Goal: Task Accomplishment & Management: Complete application form

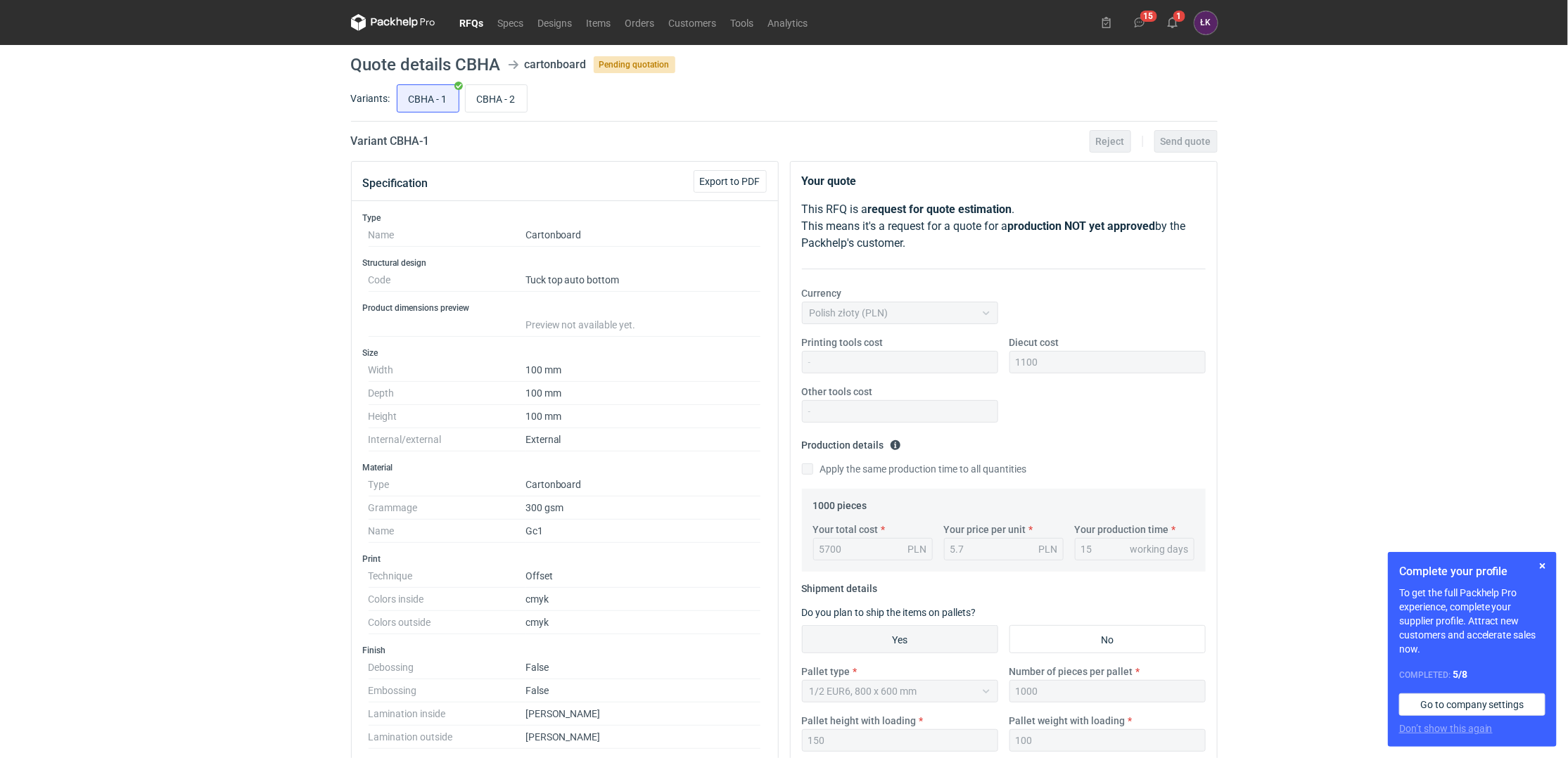
click at [138, 427] on div "RFQs Specs Designs Items Orders Customers Tools Analytics 15 1 [PERSON_NAME] Ko…" at bounding box center [784, 379] width 1568 height 758
click at [496, 95] on input "CBHA - 2" at bounding box center [496, 98] width 61 height 27
radio input "true"
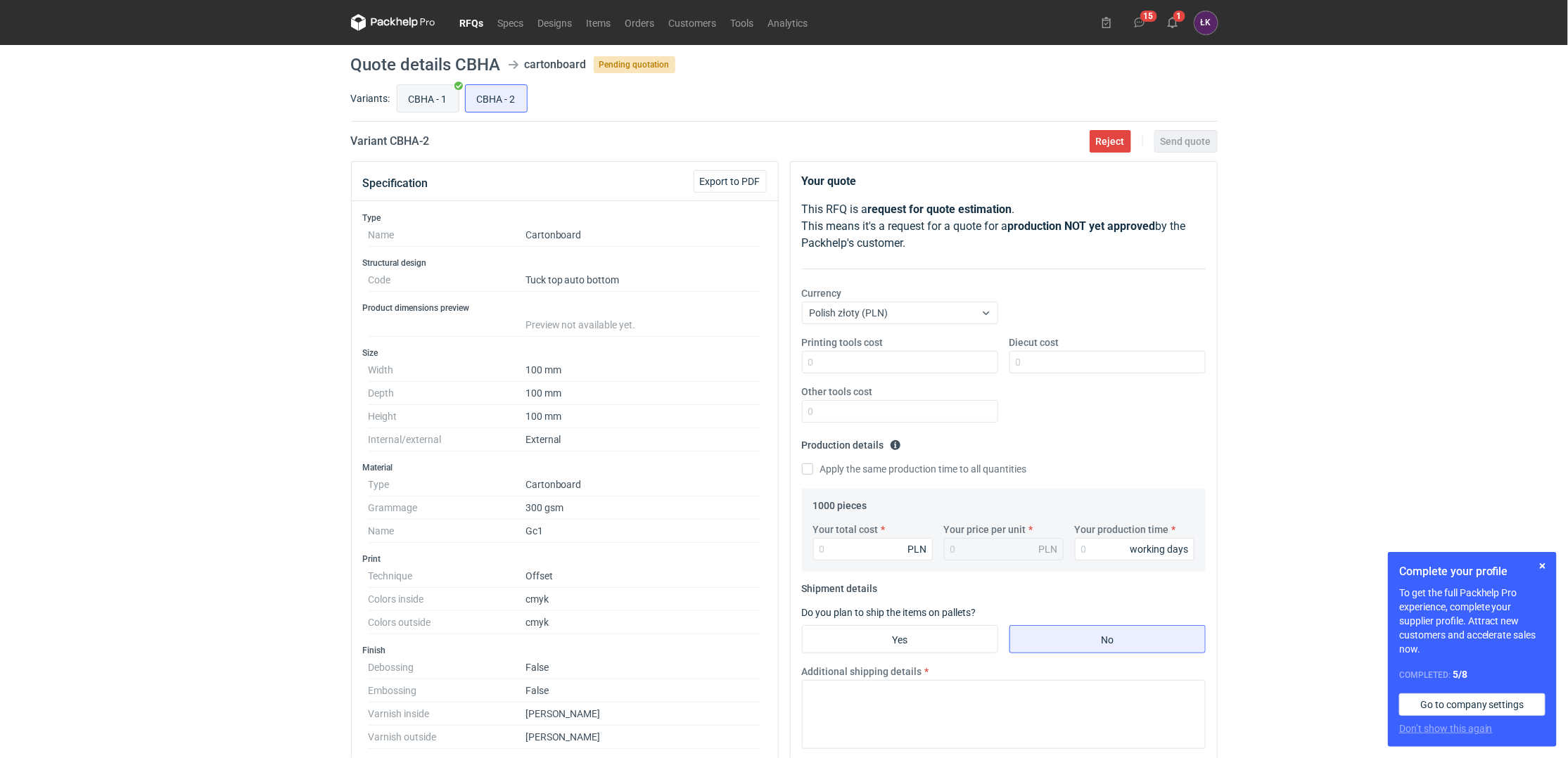
click at [418, 103] on input "CBHA - 1" at bounding box center [428, 98] width 61 height 27
radio input "true"
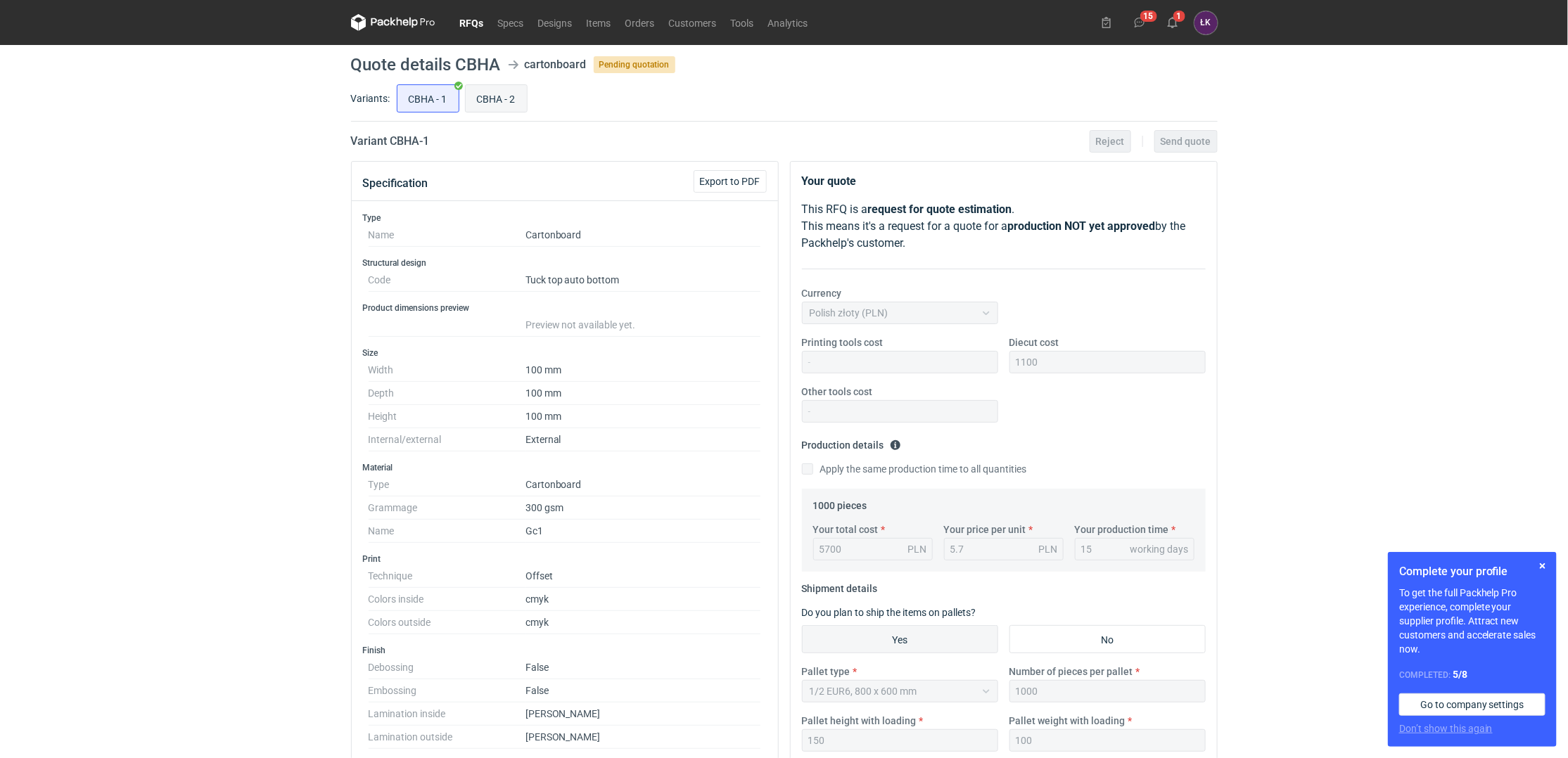
click at [508, 96] on input "CBHA - 2" at bounding box center [496, 98] width 61 height 27
radio input "true"
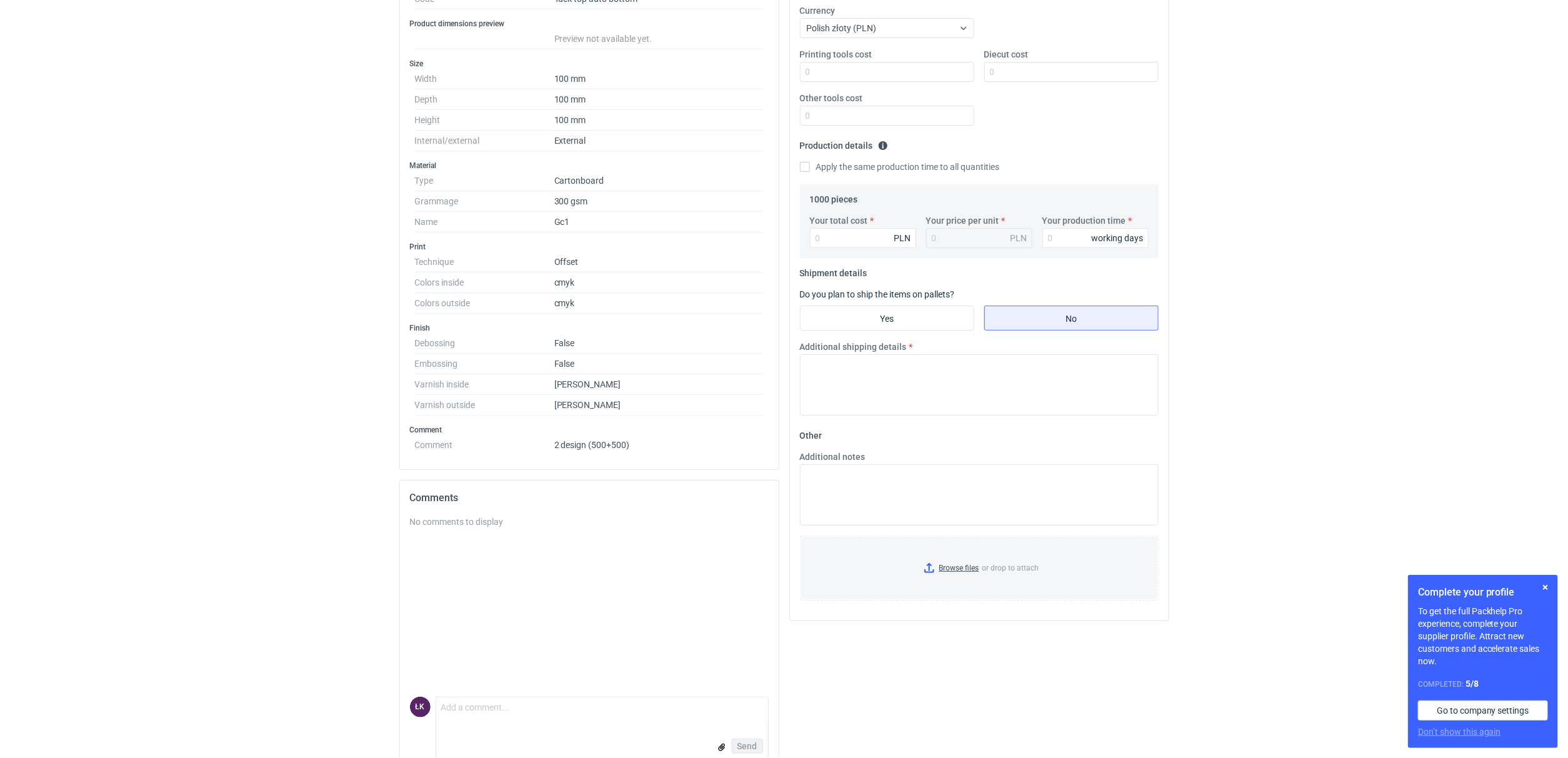
scroll to position [29, 0]
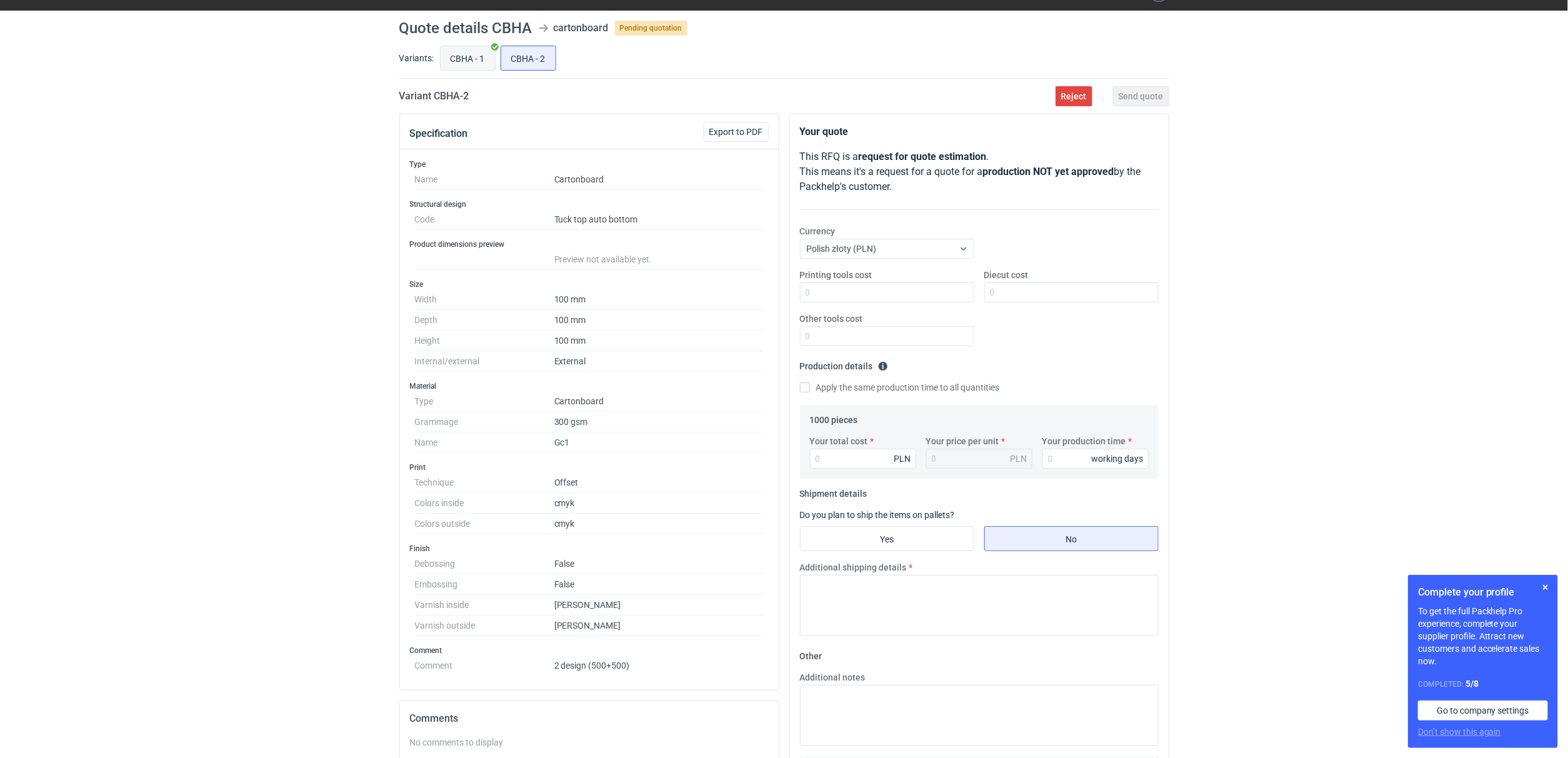
click at [471, 61] on input "CBHA - 1" at bounding box center [468, 58] width 55 height 24
radio input "true"
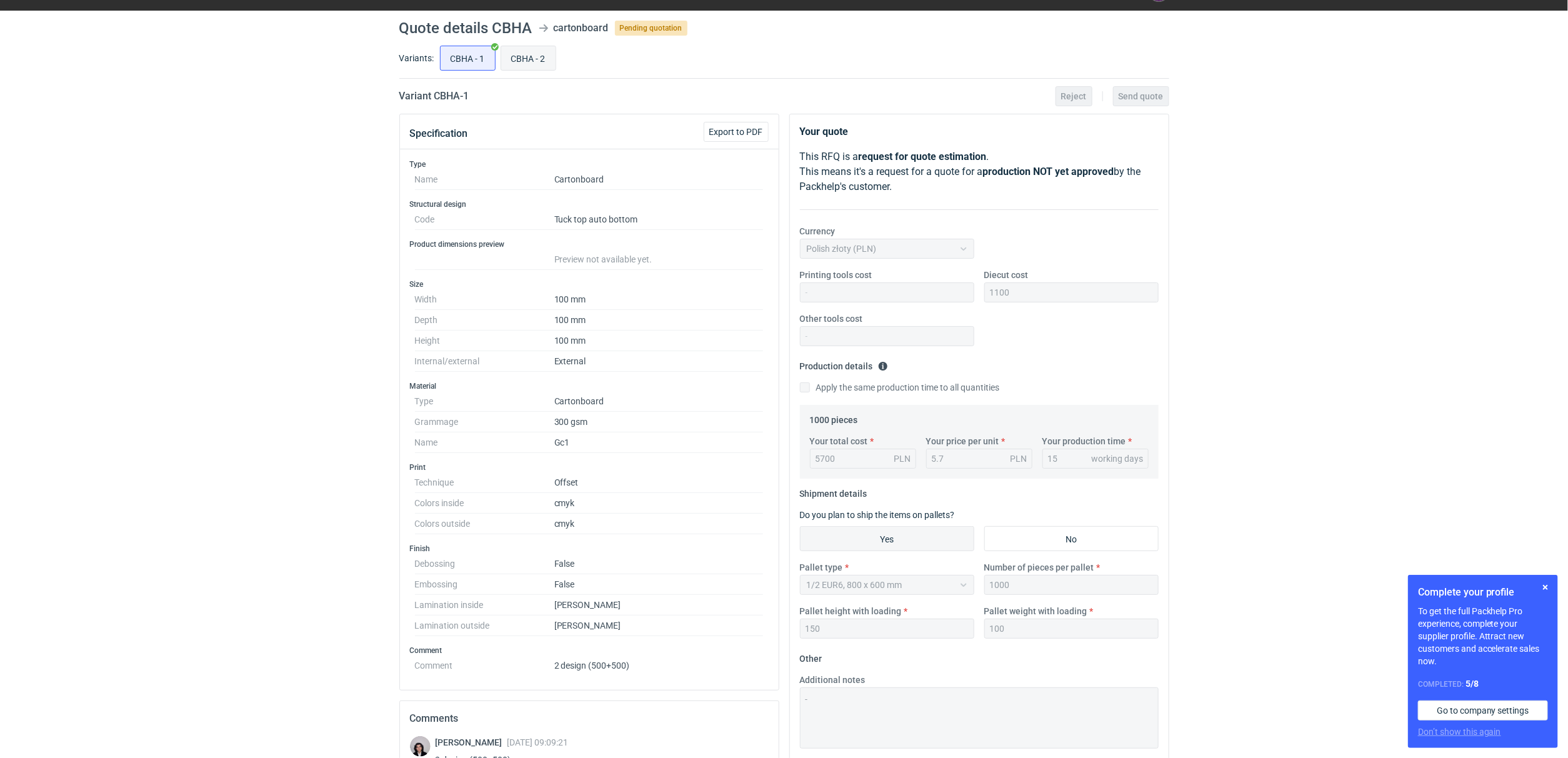
click at [532, 54] on input "CBHA - 2" at bounding box center [528, 58] width 55 height 24
radio input "true"
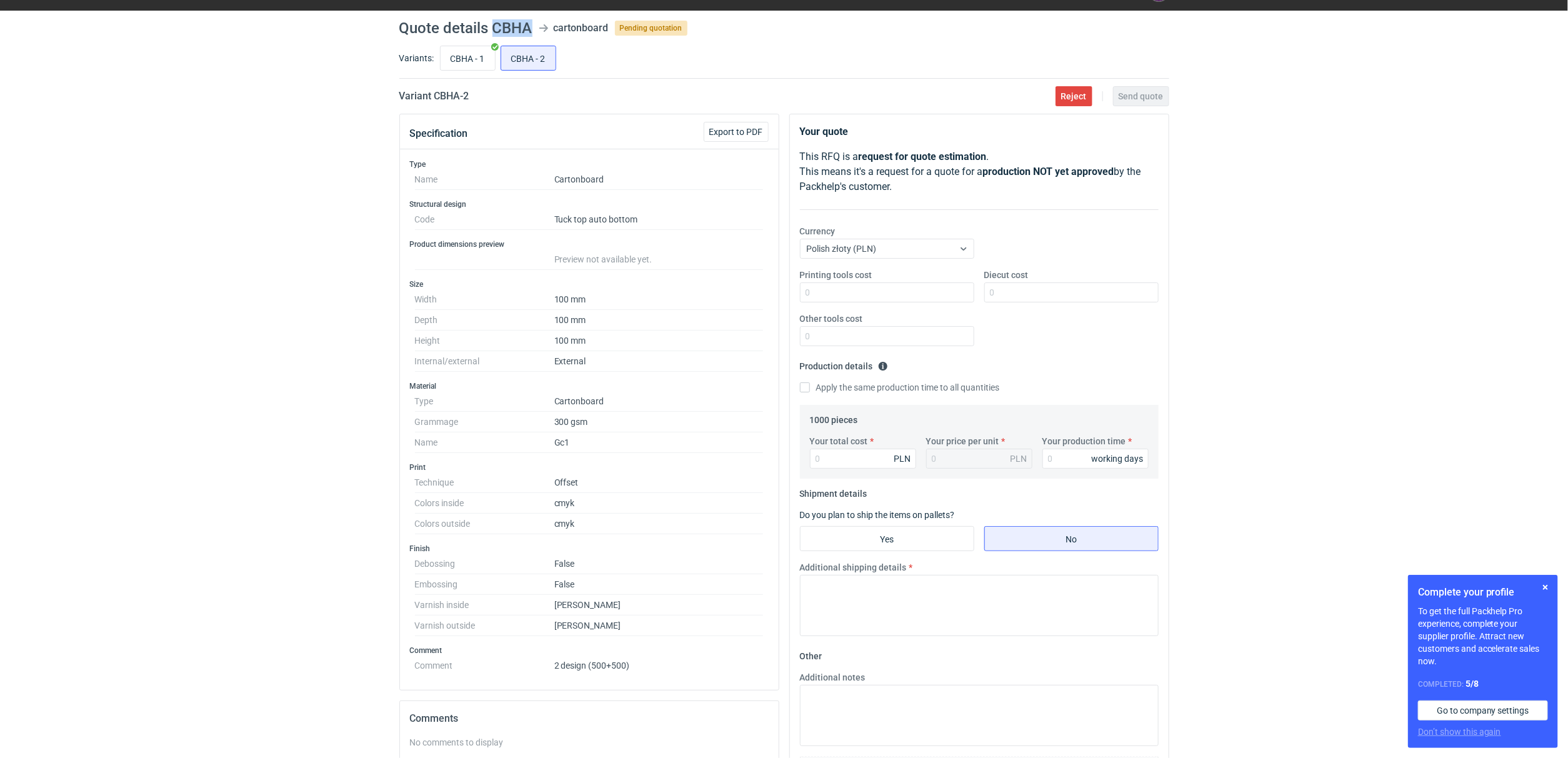
drag, startPoint x: 492, startPoint y: 23, endPoint x: 534, endPoint y: 19, distance: 42.2
click at [534, 20] on header "Quote details CBHA cartonboard Pending quotation" at bounding box center [784, 27] width 770 height 15
copy h1 "CBHA"
click at [467, 58] on input "CBHA - 1" at bounding box center [468, 58] width 55 height 24
radio input "true"
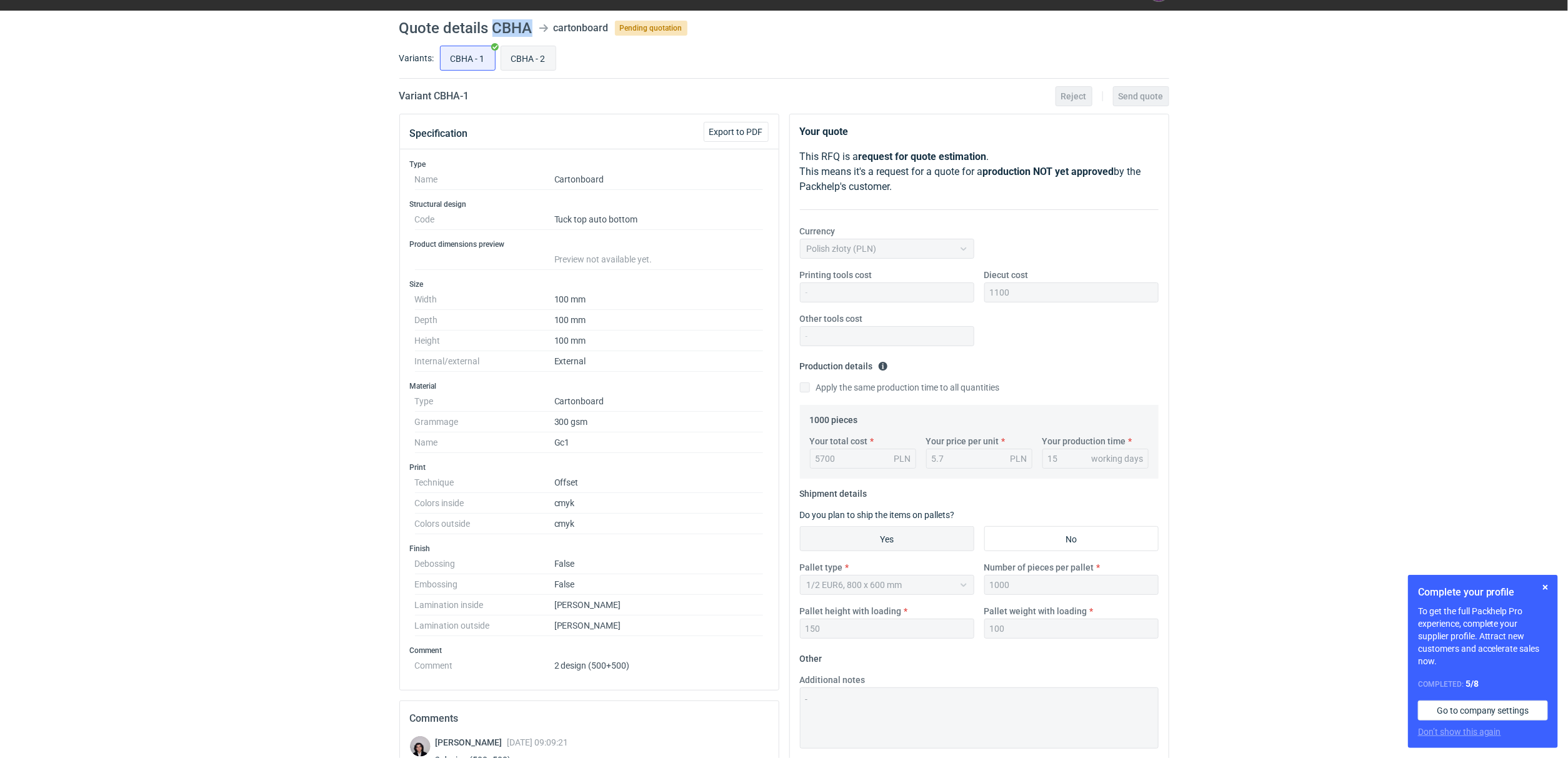
click at [528, 59] on input "CBHA - 2" at bounding box center [528, 58] width 55 height 24
radio input "true"
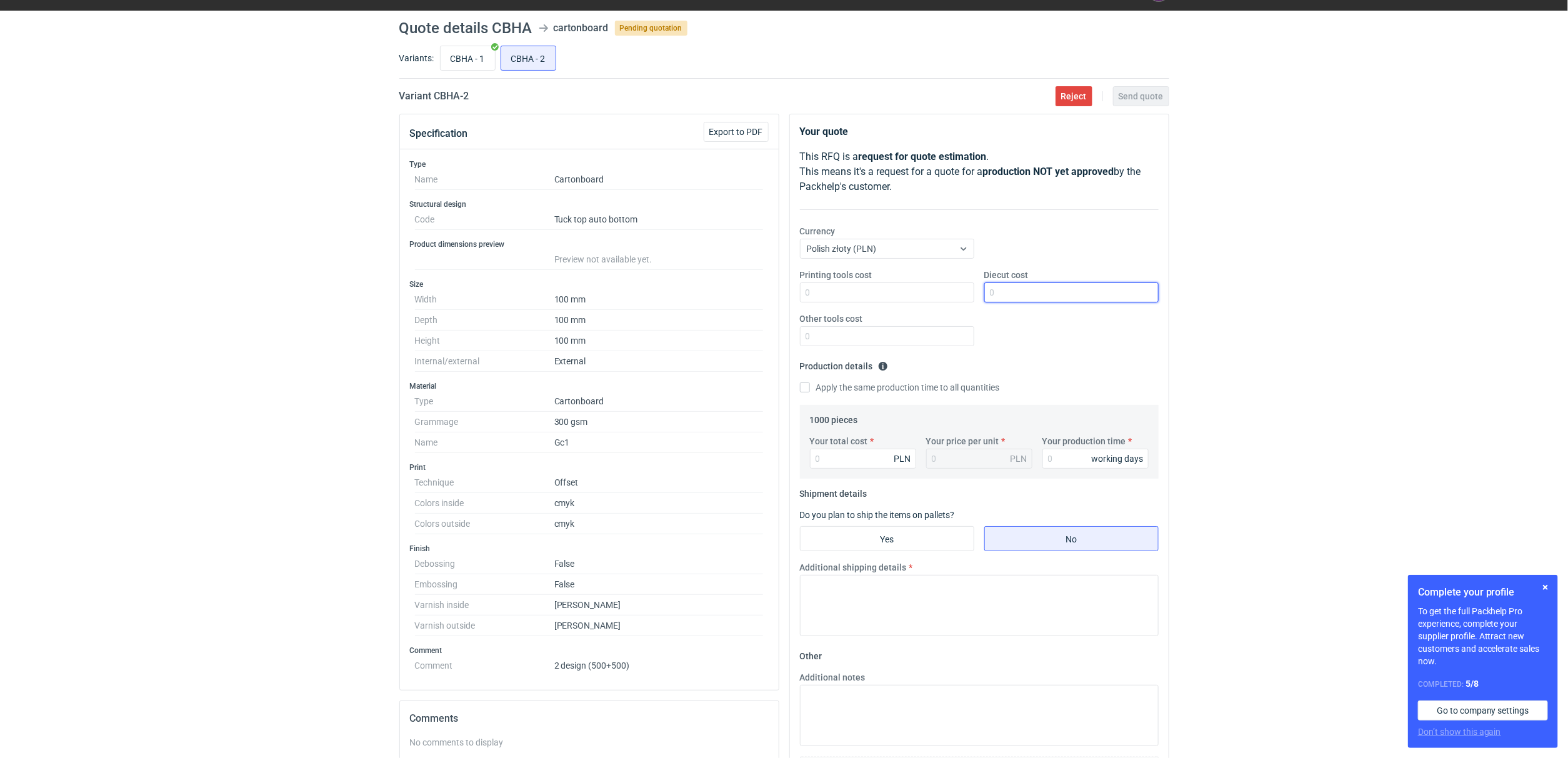
drag, startPoint x: 1015, startPoint y: 294, endPoint x: 1012, endPoint y: 313, distance: 19.2
click at [1015, 294] on input "Diecut cost" at bounding box center [1071, 292] width 174 height 20
type input "1100"
click at [1064, 463] on input "Your production time" at bounding box center [1095, 459] width 107 height 20
type input "15"
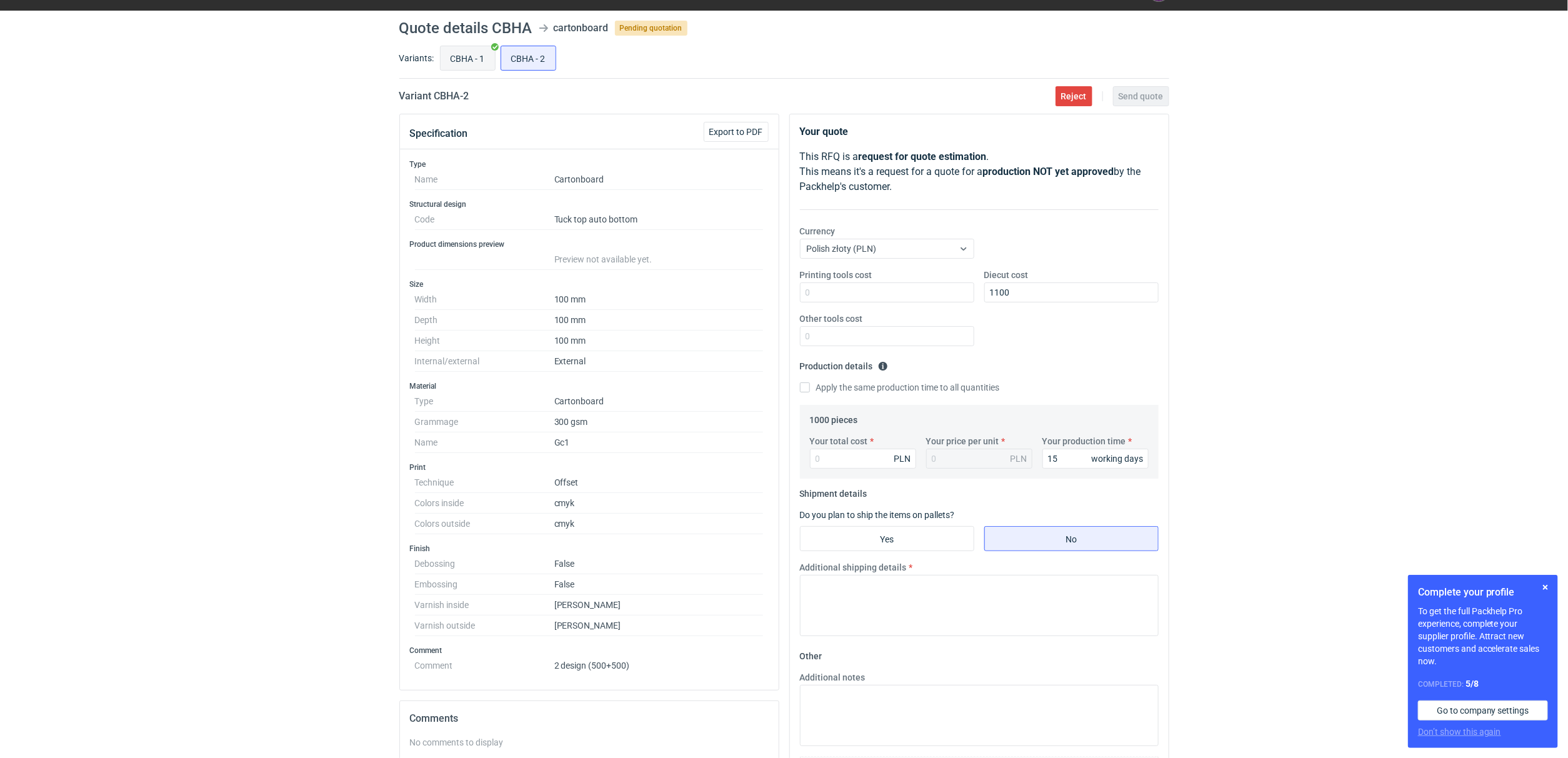
click at [475, 62] on input "CBHA - 1" at bounding box center [468, 58] width 55 height 24
radio input "true"
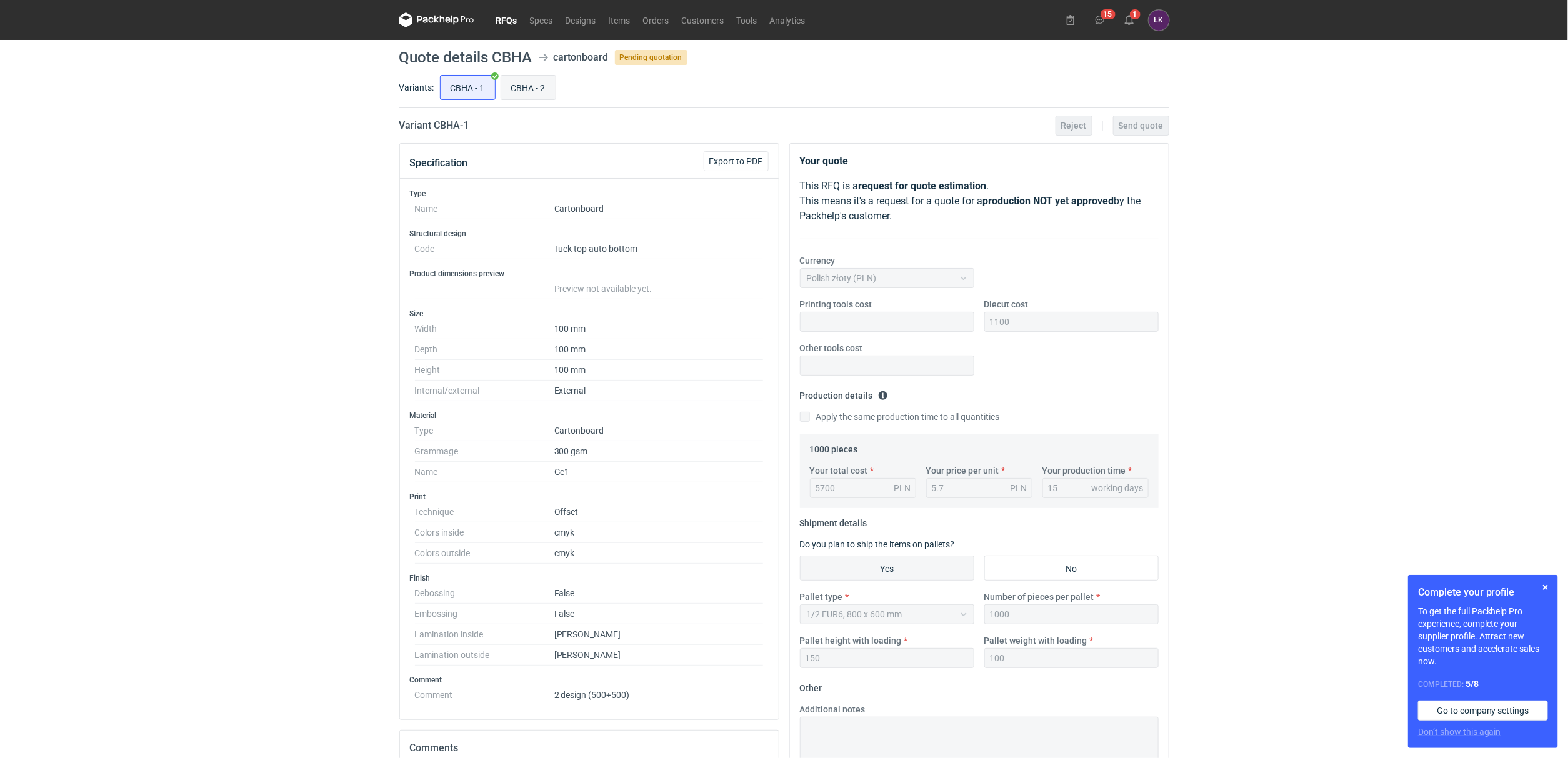
click at [523, 81] on input "CBHA - 2" at bounding box center [528, 87] width 55 height 24
radio input "true"
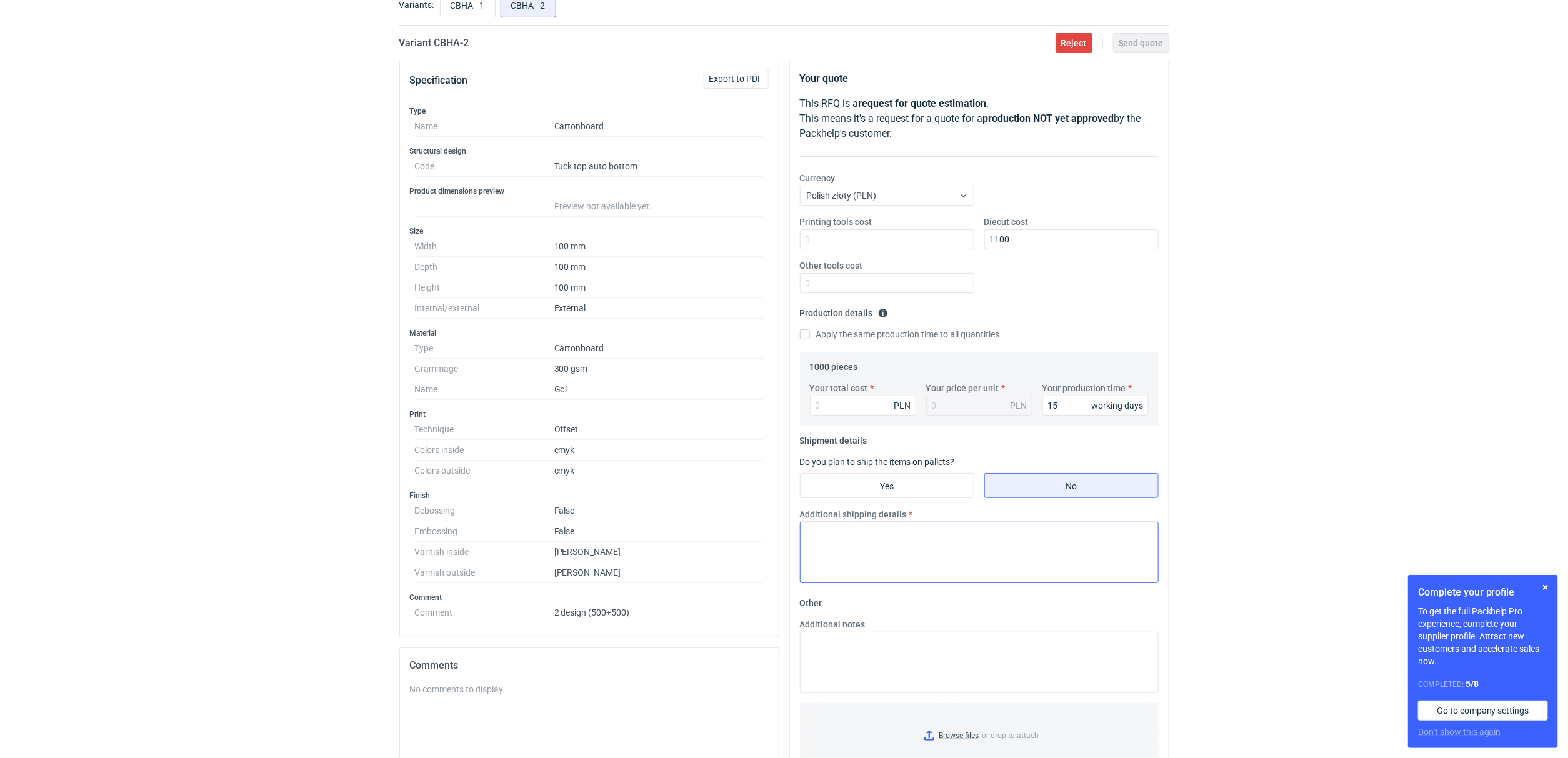
scroll to position [187, 0]
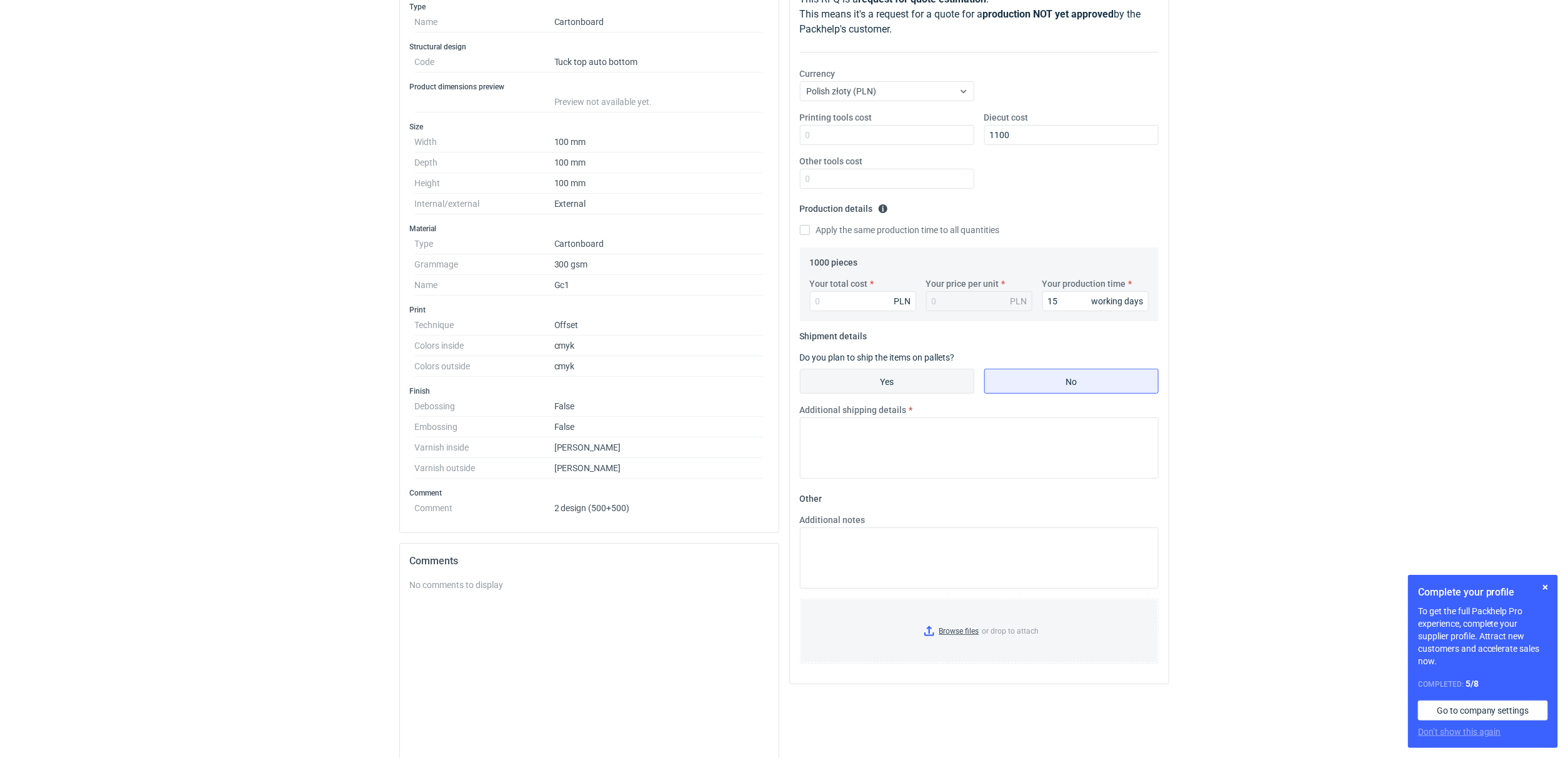
click at [901, 389] on input "Yes" at bounding box center [887, 381] width 173 height 24
radio input "true"
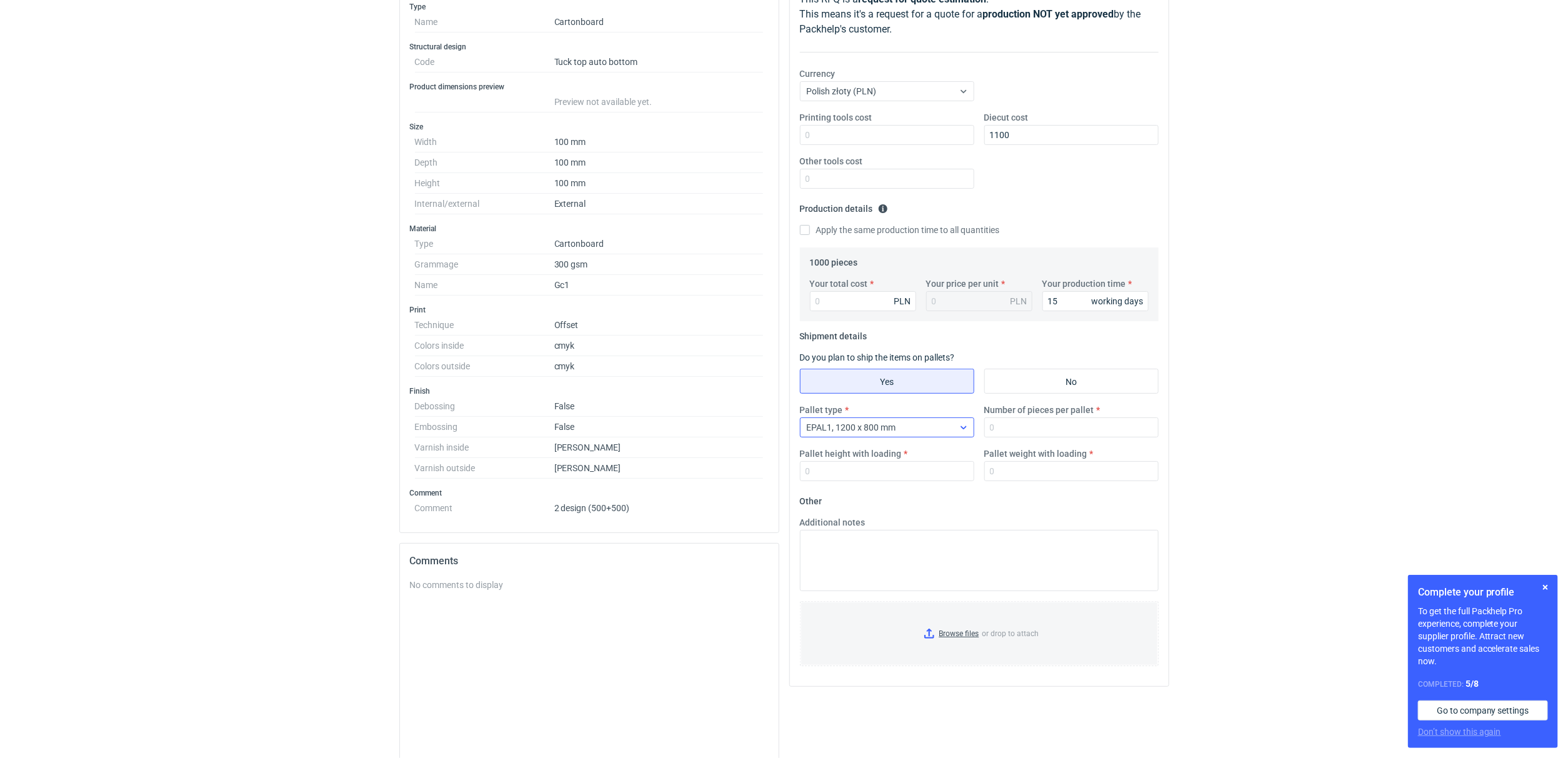
click at [886, 423] on span "EPAL1, 1200 x 800 mm" at bounding box center [852, 427] width 90 height 10
click at [853, 516] on span "1/2 EUR6, 800 x 600 mm" at bounding box center [858, 517] width 96 height 12
click at [1053, 421] on input "Number of pieces per pallet" at bounding box center [1071, 427] width 174 height 20
type input "1000"
click at [1025, 473] on input "Pallet weight with loading" at bounding box center [1071, 471] width 174 height 20
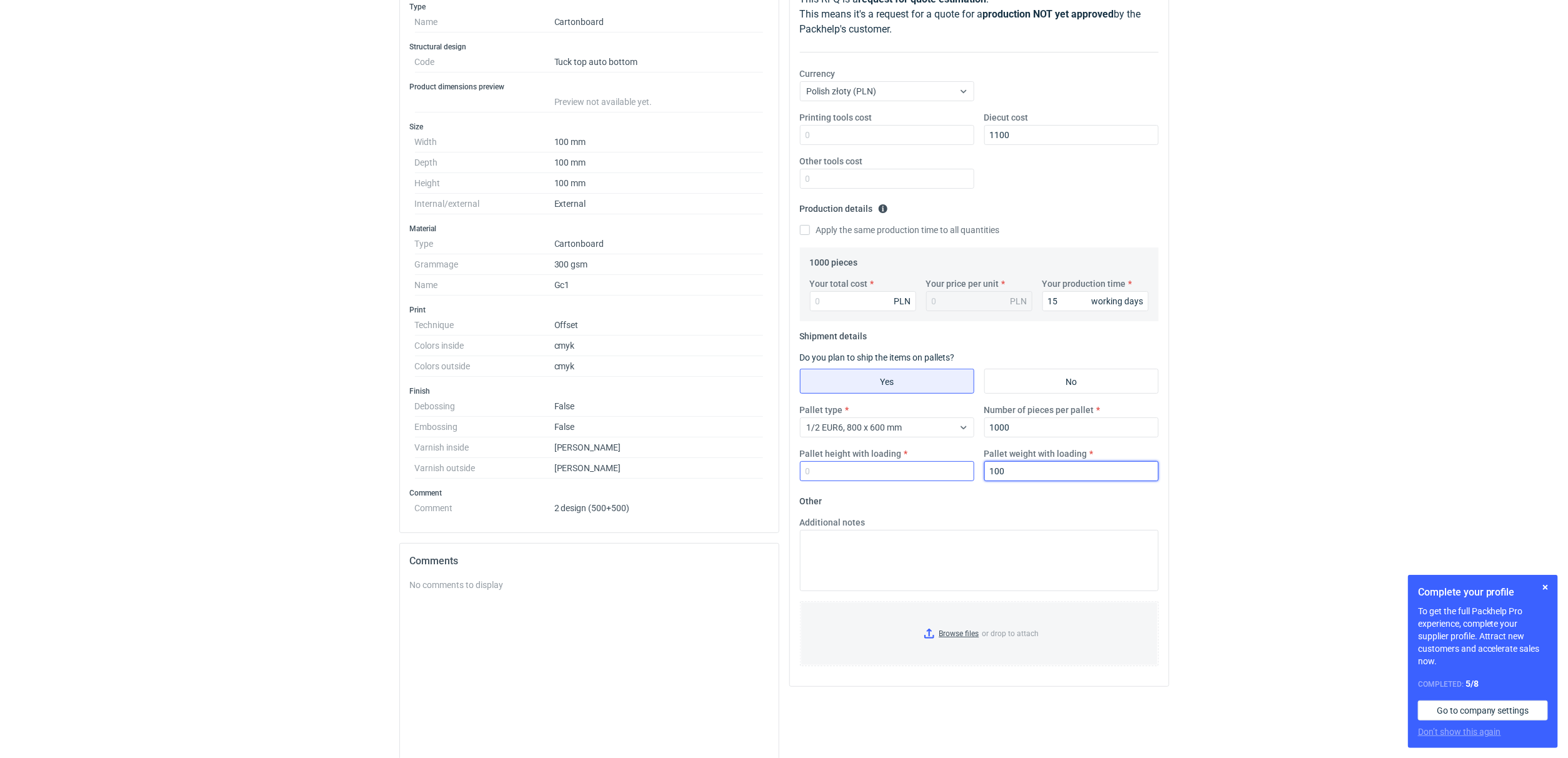
type input "100"
click at [859, 463] on input "Pallet height with loading" at bounding box center [887, 471] width 174 height 20
type input "150"
click at [866, 298] on input "Your total cost" at bounding box center [863, 301] width 107 height 20
type input "4100"
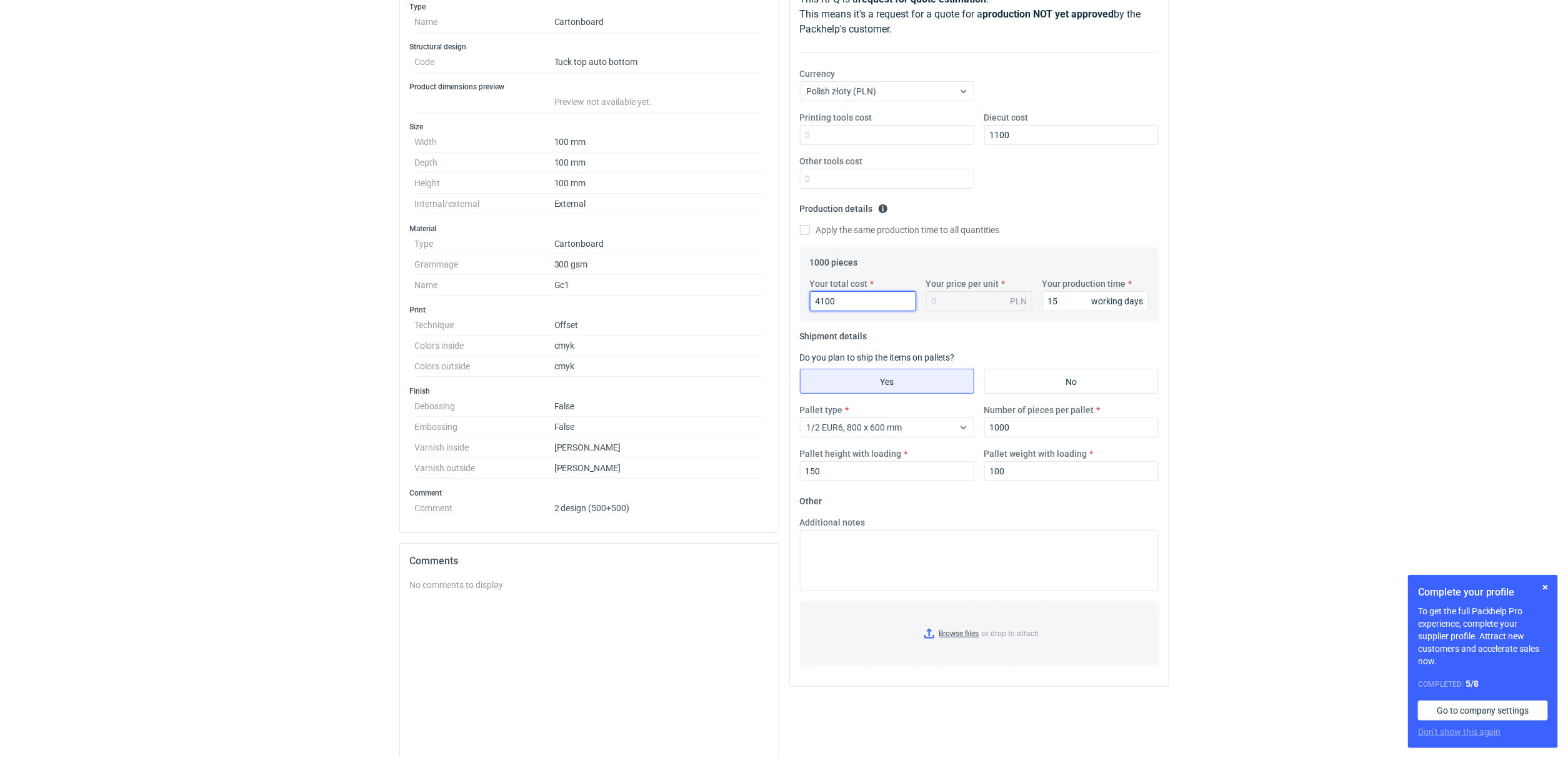
type input "4.1"
type input "4100"
click at [77, 376] on div "RFQs Specs Designs Items Orders Customers Tools Analytics 15 1 [PERSON_NAME] Ko…" at bounding box center [784, 192] width 1568 height 758
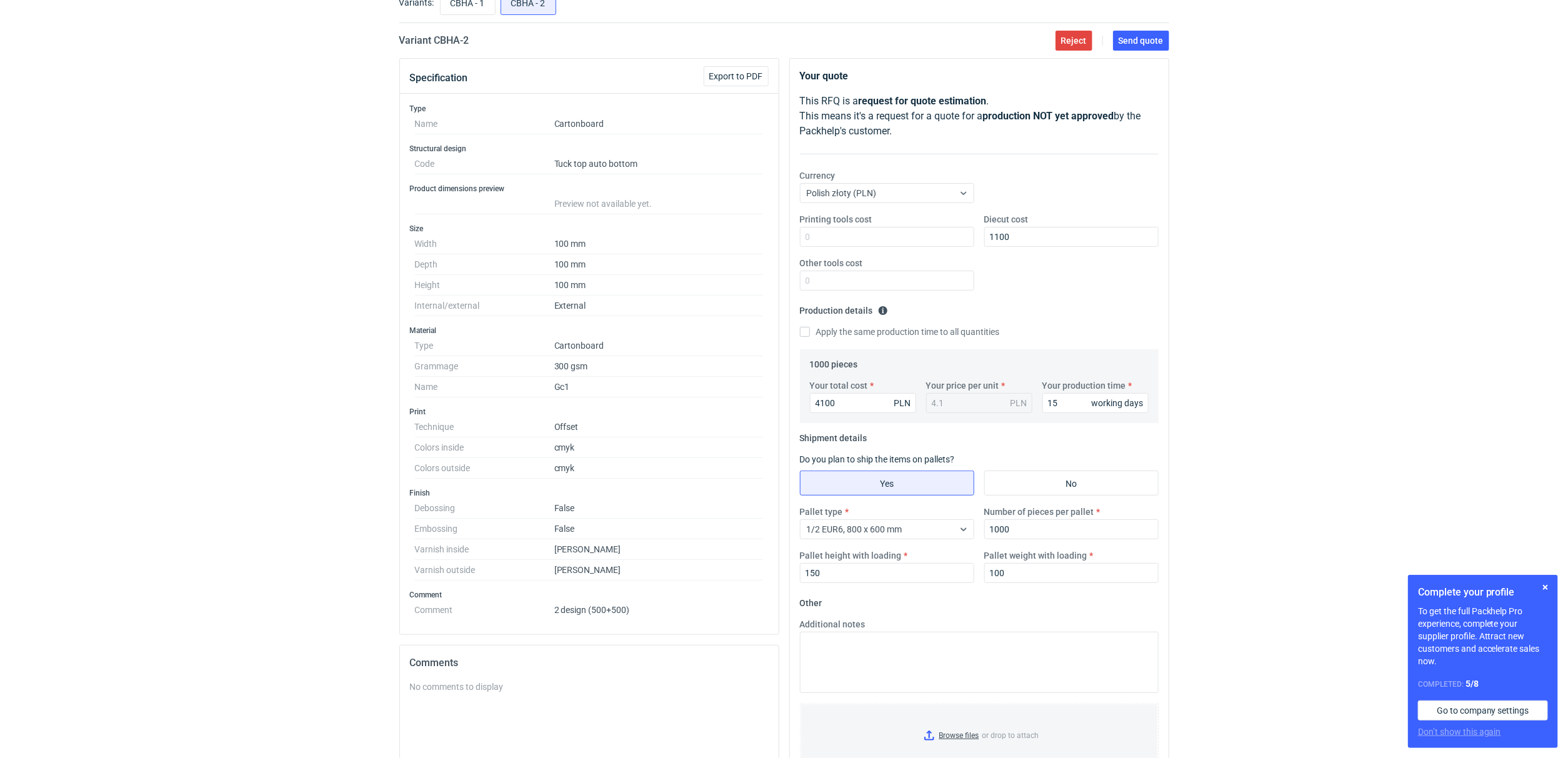
scroll to position [0, 0]
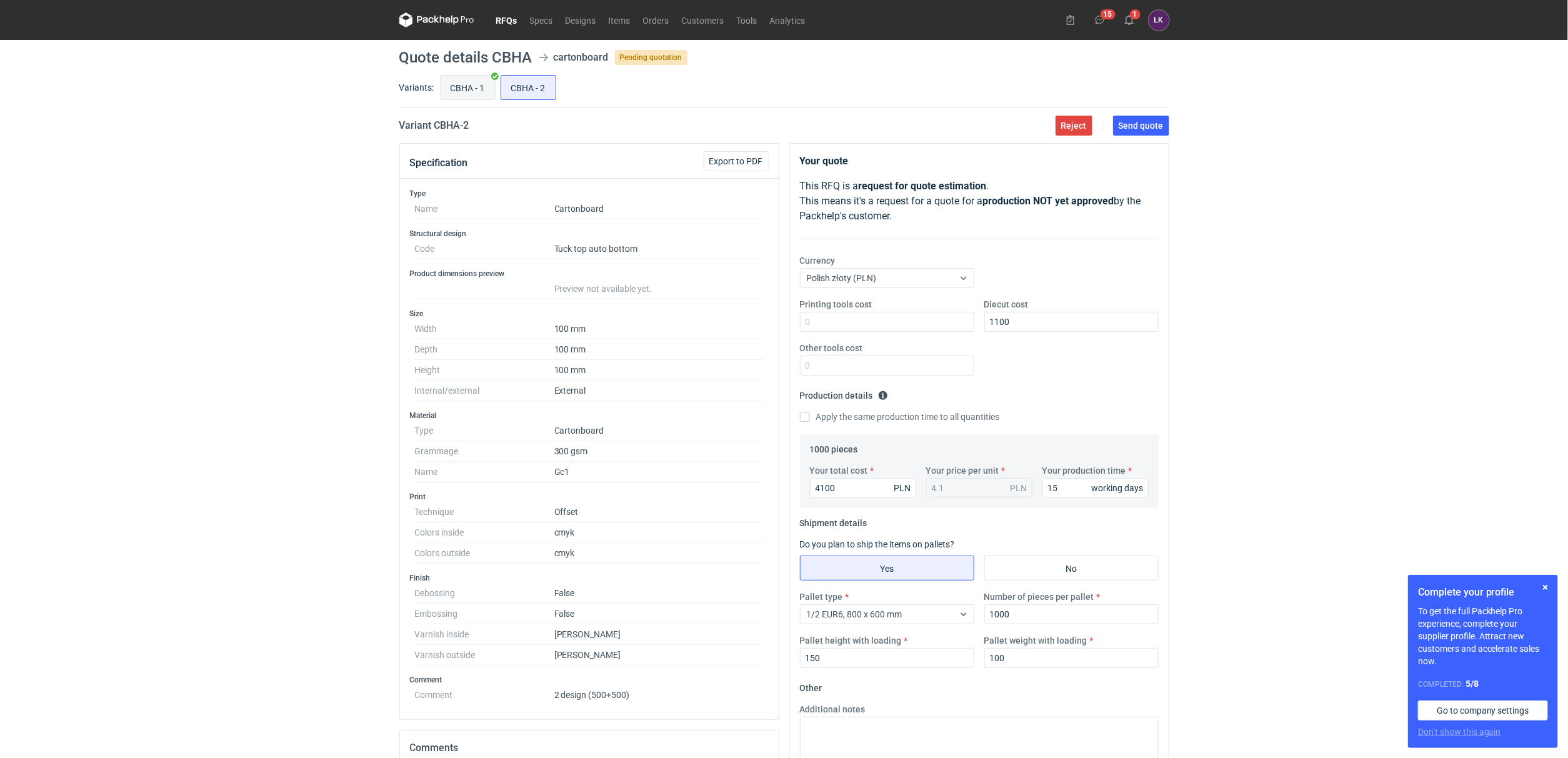
click at [456, 95] on input "CBHA - 1" at bounding box center [468, 87] width 55 height 24
radio input "true"
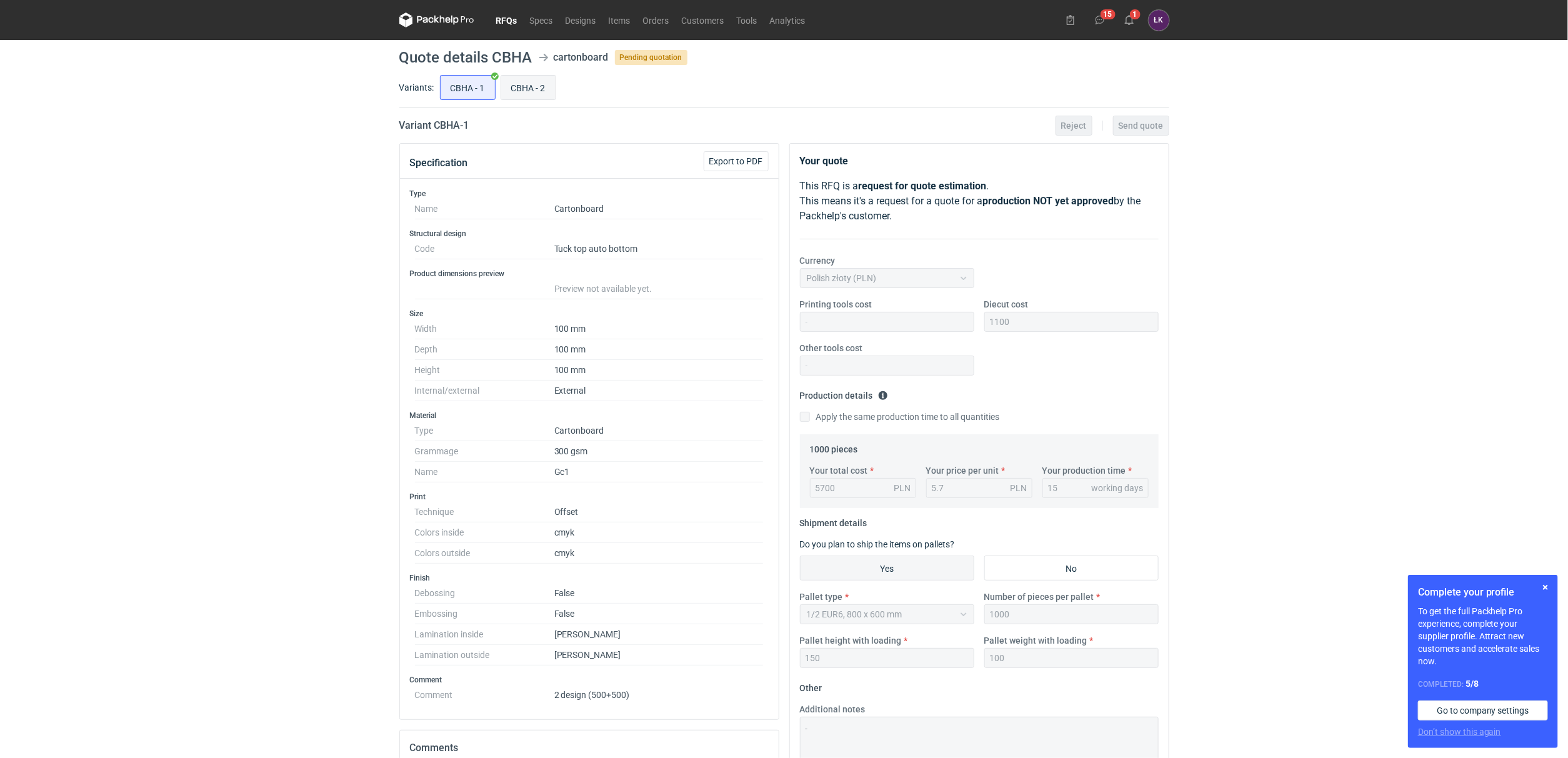
click at [523, 94] on input "CBHA - 2" at bounding box center [528, 87] width 55 height 24
radio input "true"
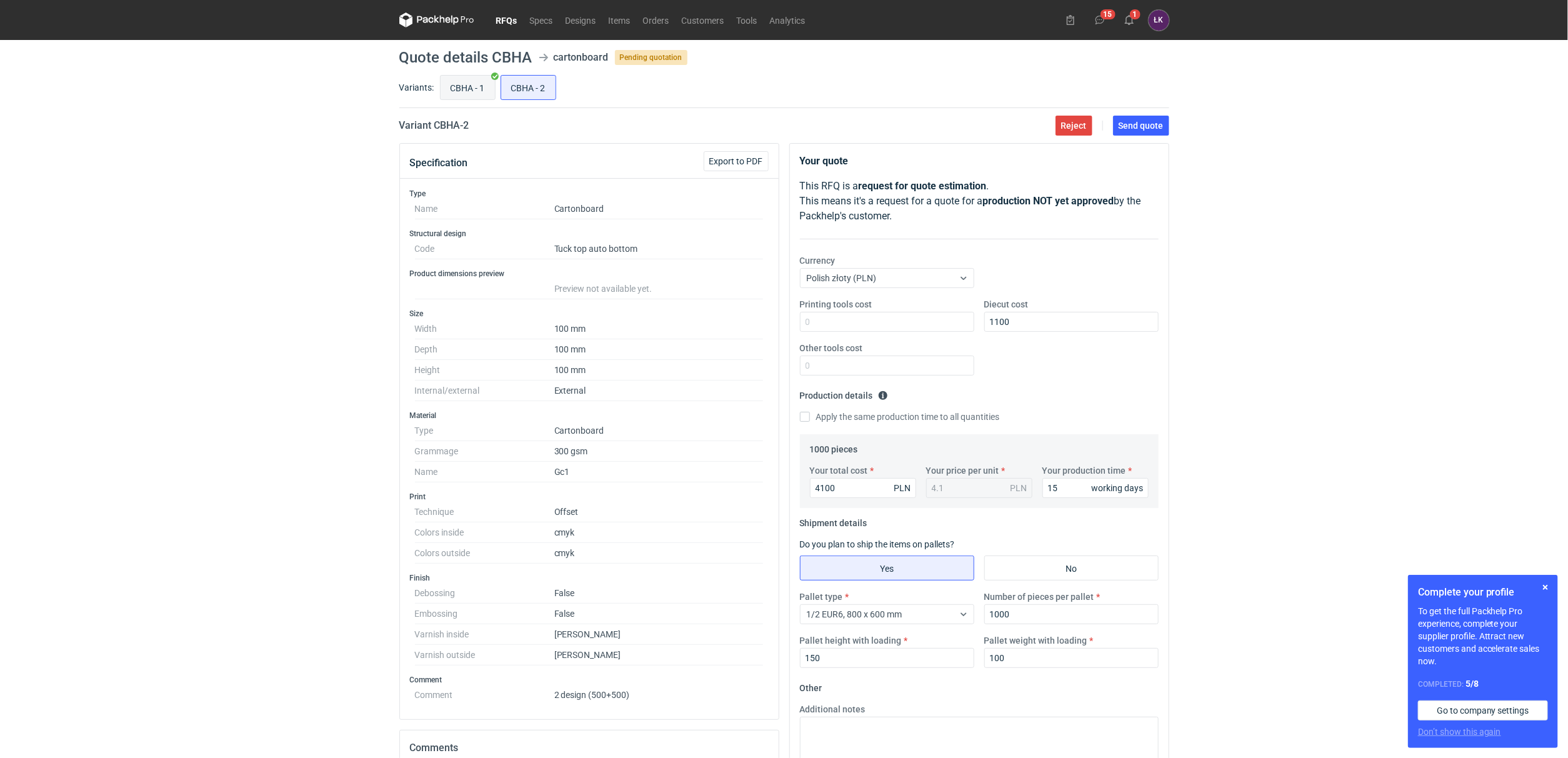
click at [473, 90] on input "CBHA - 1" at bounding box center [468, 87] width 55 height 24
radio input "true"
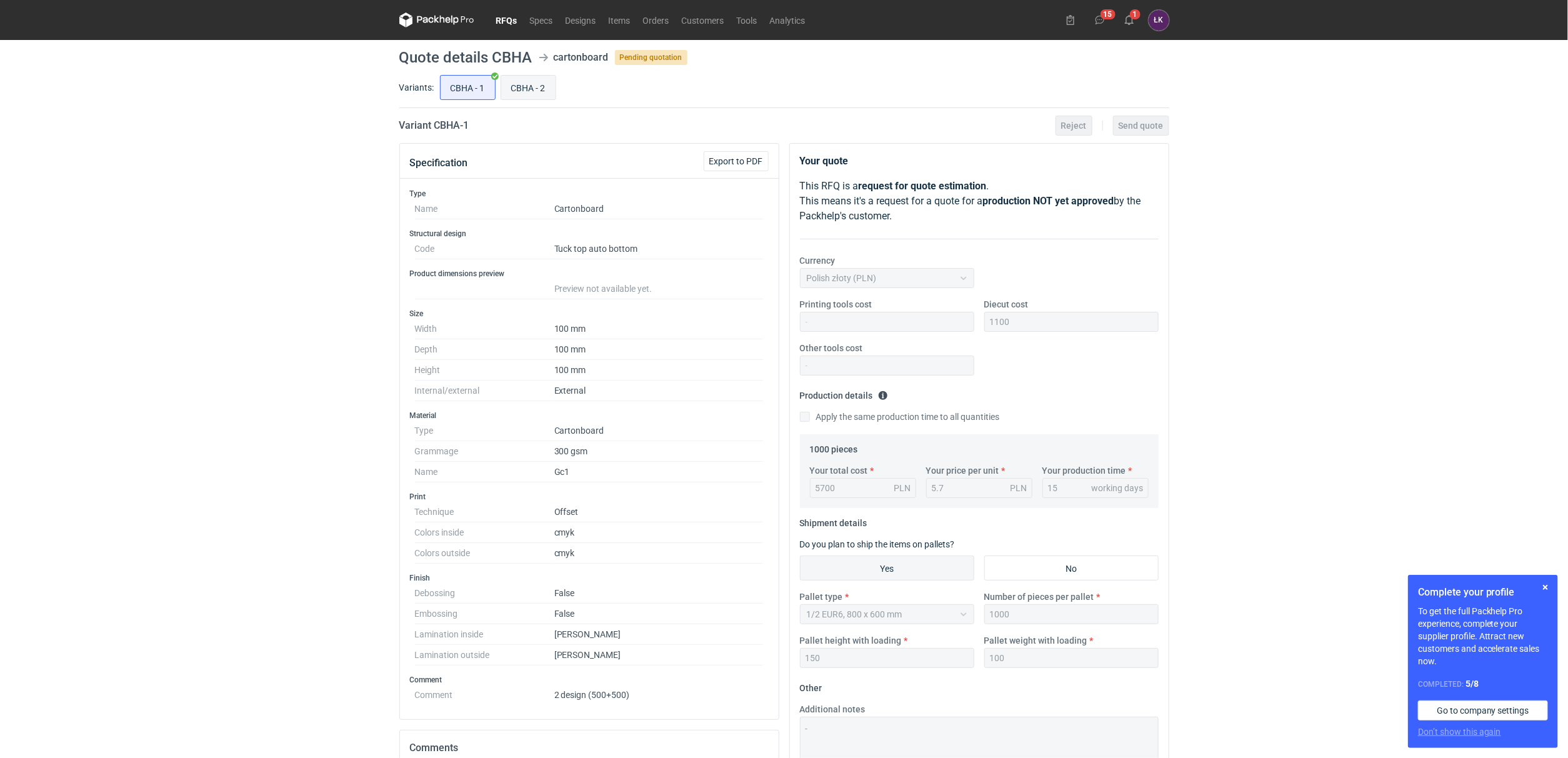
click at [527, 92] on input "CBHA - 2" at bounding box center [528, 87] width 55 height 24
radio input "true"
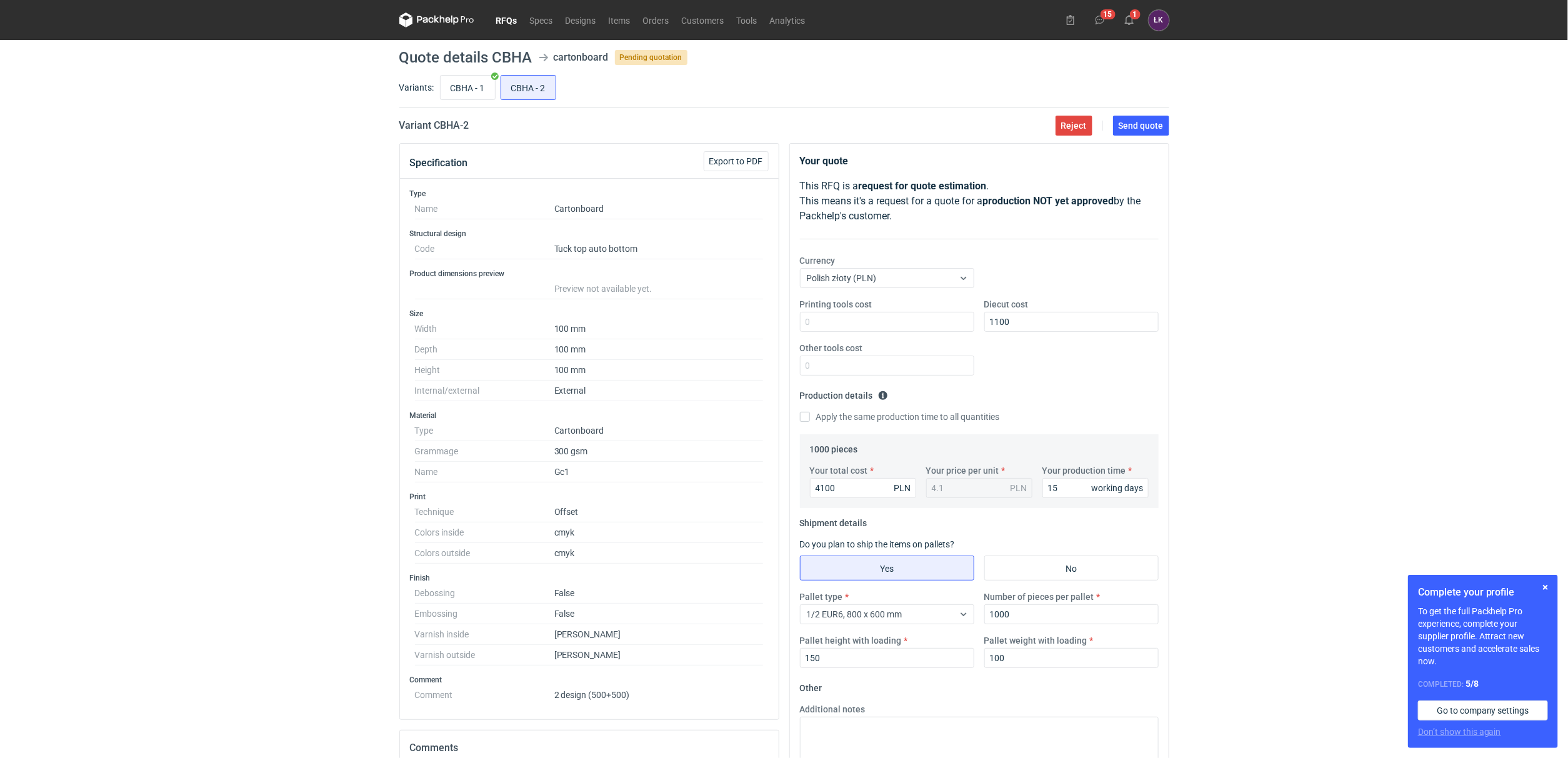
click at [1249, 386] on div "RFQs Specs Designs Items Orders Customers Tools Analytics 15 1 [PERSON_NAME] Ko…" at bounding box center [784, 379] width 1568 height 758
drag, startPoint x: 837, startPoint y: 492, endPoint x: 821, endPoint y: 492, distance: 16.0
click at [821, 492] on input "4100" at bounding box center [863, 488] width 107 height 20
type input "4070"
type input "4.07"
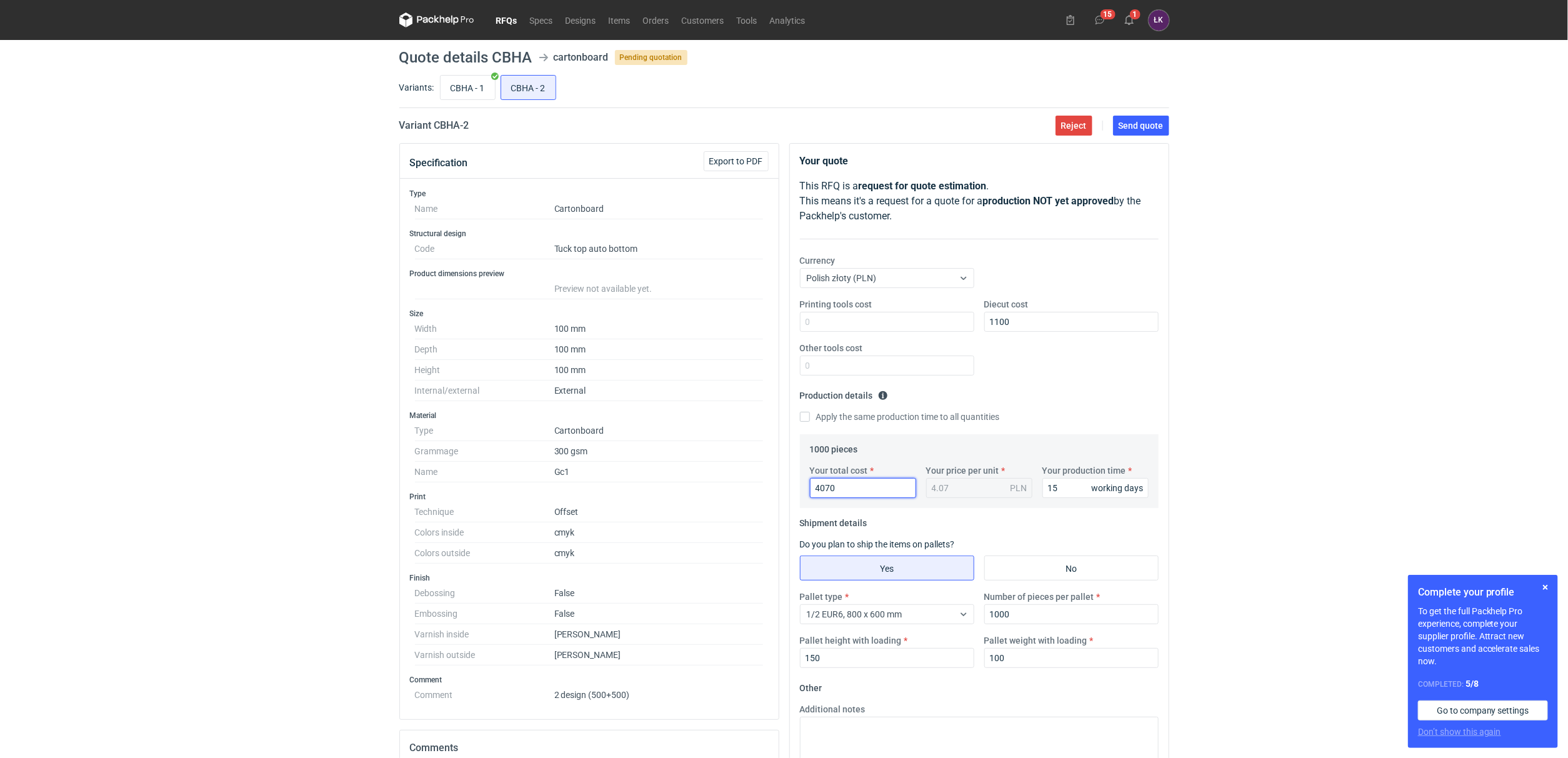
type input "4070"
click at [1337, 389] on div "RFQs Specs Designs Items Orders Customers Tools Analytics 15 1 [PERSON_NAME] Ko…" at bounding box center [784, 379] width 1568 height 758
click at [1144, 121] on span "Send quote" at bounding box center [1141, 126] width 45 height 9
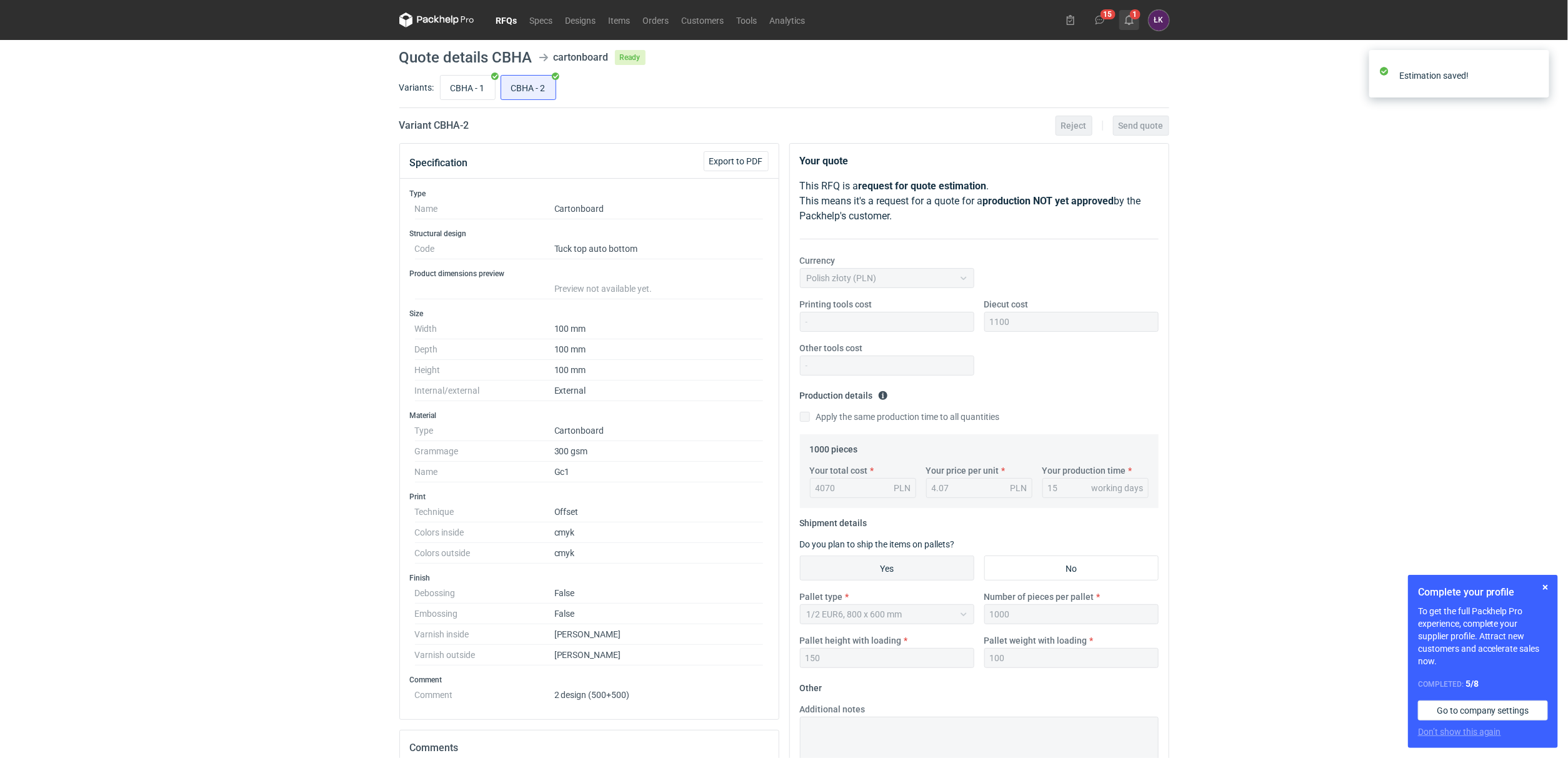
click at [1130, 19] on icon at bounding box center [1129, 19] width 10 height 10
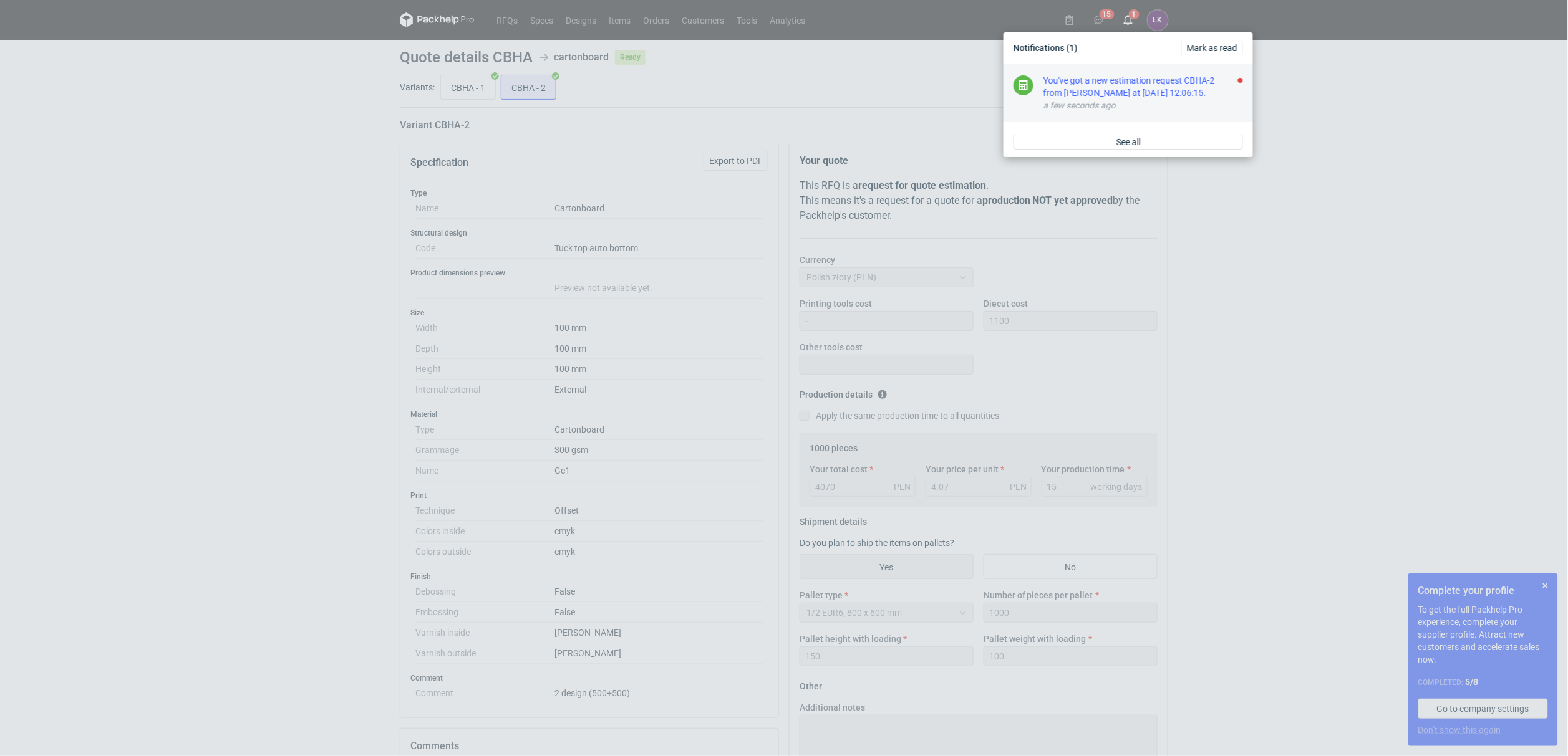
click at [1160, 96] on div "You've got a new estimation request CBHA-2 from [PERSON_NAME] at [DATE] 12:06:1…" at bounding box center [1143, 86] width 199 height 25
drag, startPoint x: 1227, startPoint y: 320, endPoint x: 1235, endPoint y: 337, distance: 18.8
click at [1227, 322] on div "Notifications [PERSON_NAME] as read Good job, you're up to date. When someone i…" at bounding box center [784, 378] width 1568 height 756
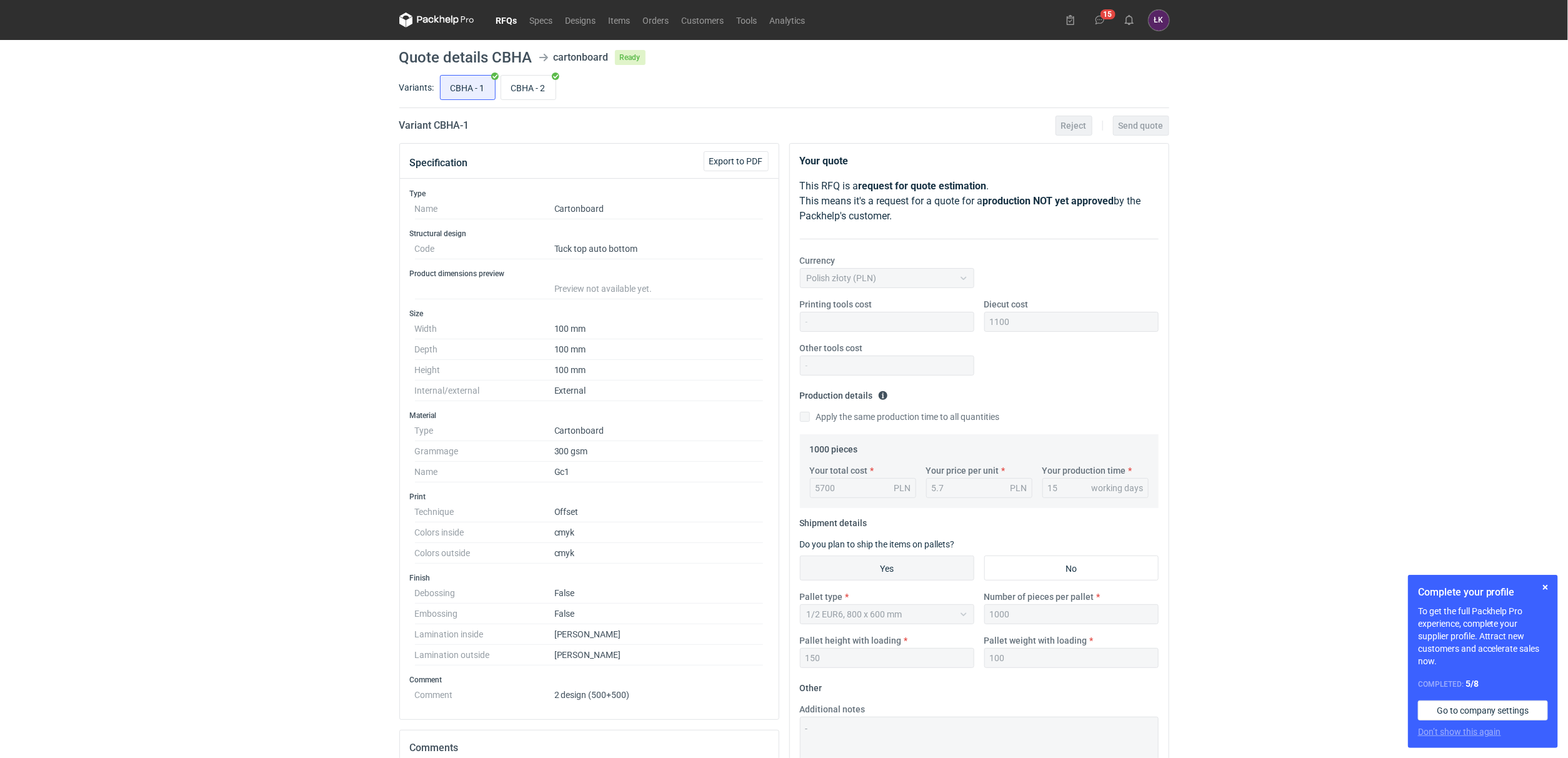
drag, startPoint x: 173, startPoint y: 355, endPoint x: 196, endPoint y: 355, distance: 23.0
click at [196, 355] on div "RFQs Specs Designs Items Orders Customers Tools Analytics 15 [PERSON_NAME] Kowa…" at bounding box center [784, 379] width 1568 height 758
